Goal: Task Accomplishment & Management: Use online tool/utility

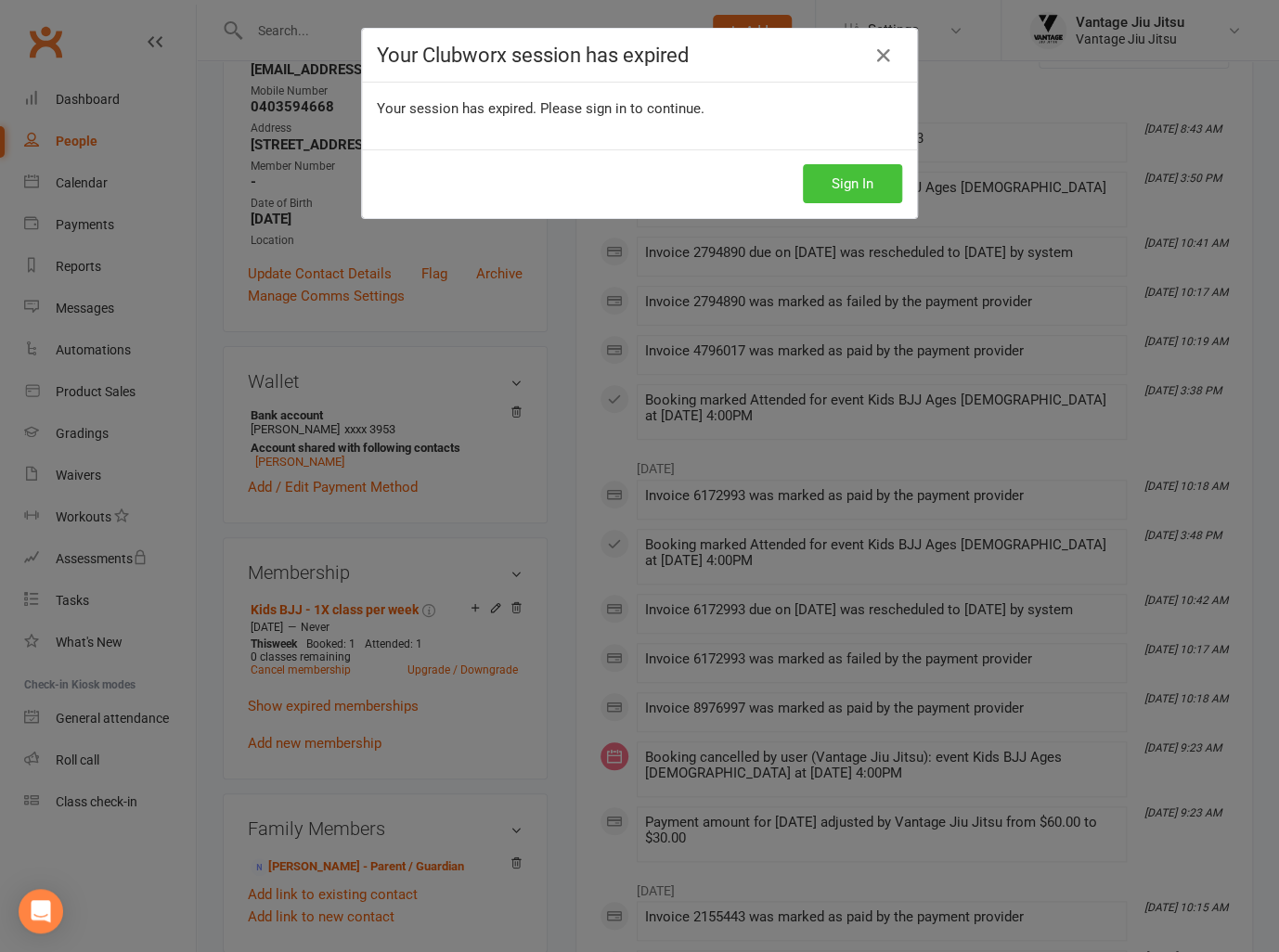
click at [839, 185] on button "Sign In" at bounding box center [852, 183] width 99 height 39
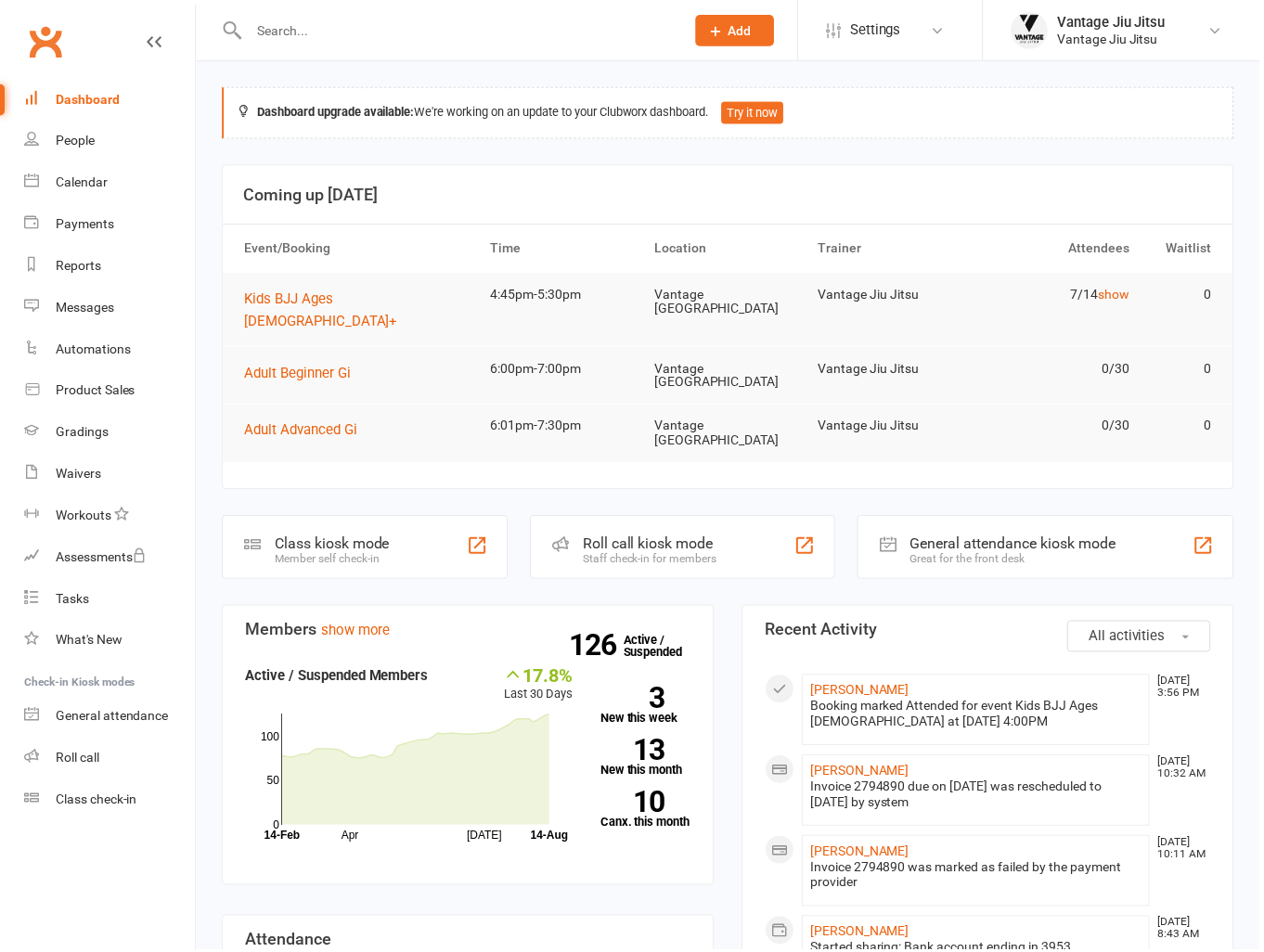
click at [72, 484] on link "Waivers" at bounding box center [110, 476] width 172 height 42
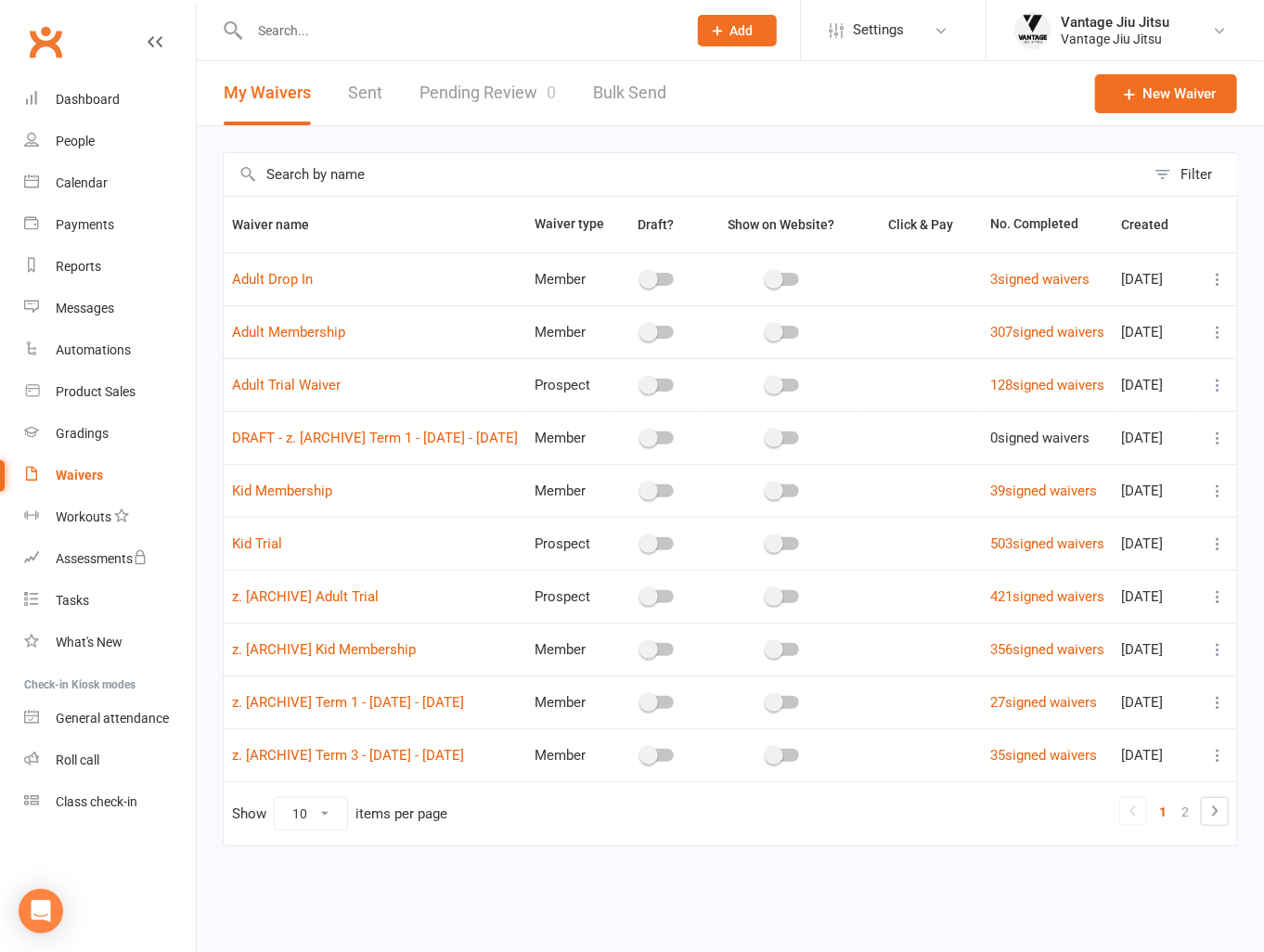
click at [1217, 395] on icon at bounding box center [1217, 385] width 19 height 19
click at [1063, 513] on link "Copy external link to clipboard" at bounding box center [1105, 514] width 218 height 38
